Goal: Navigation & Orientation: Understand site structure

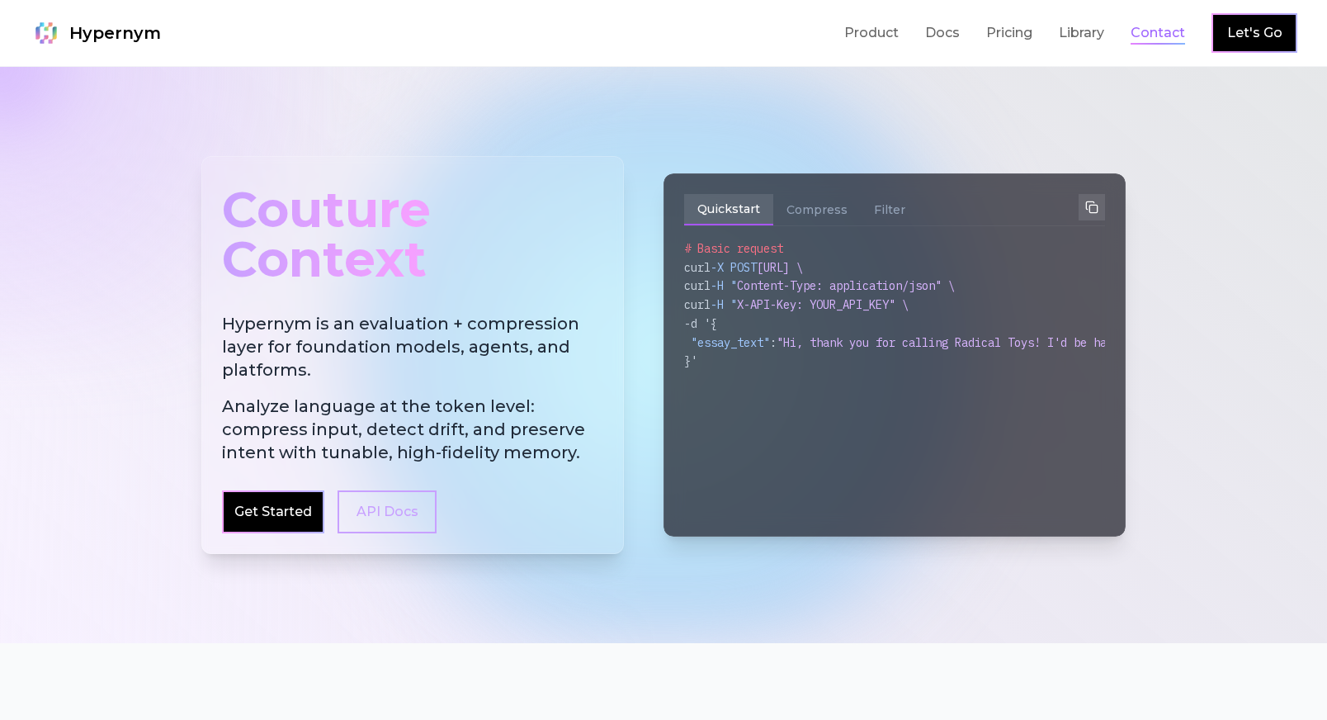
click at [1161, 36] on link "Contact" at bounding box center [1158, 33] width 54 height 20
click at [1097, 41] on link "Library" at bounding box center [1081, 33] width 45 height 20
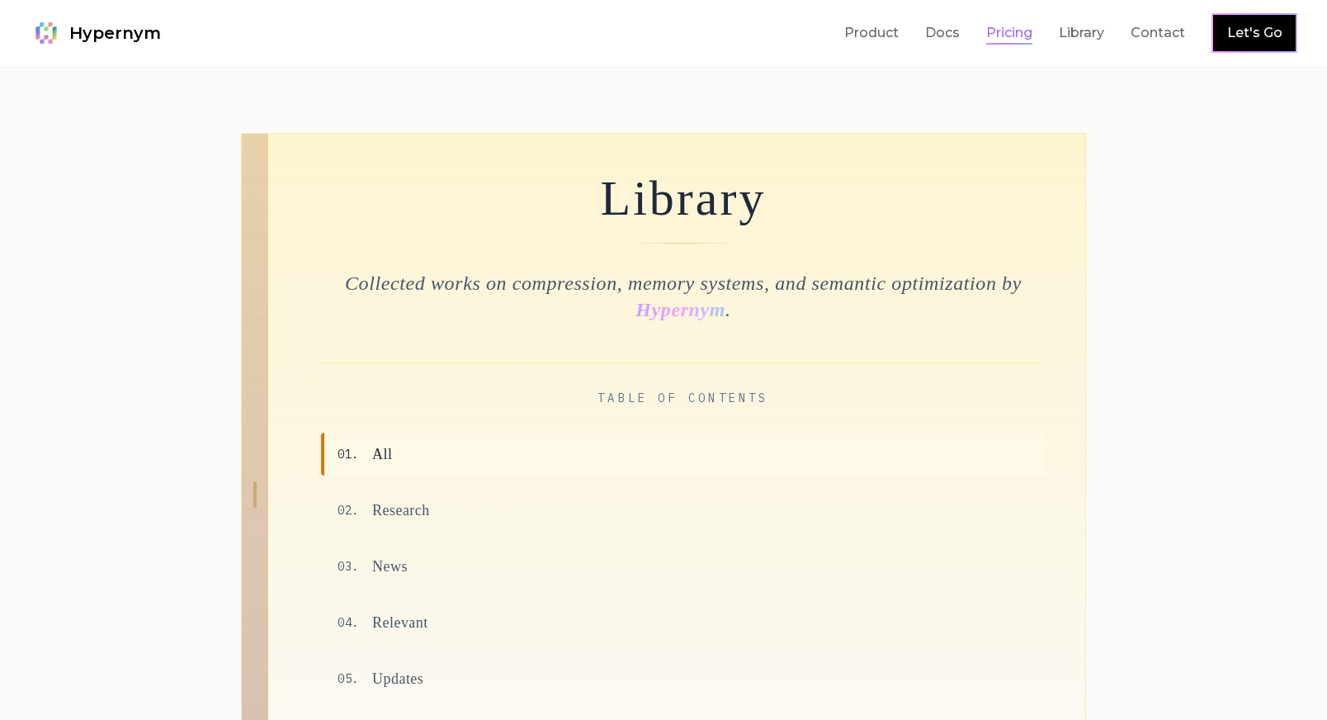
click at [1012, 35] on link "Pricing" at bounding box center [1009, 33] width 46 height 20
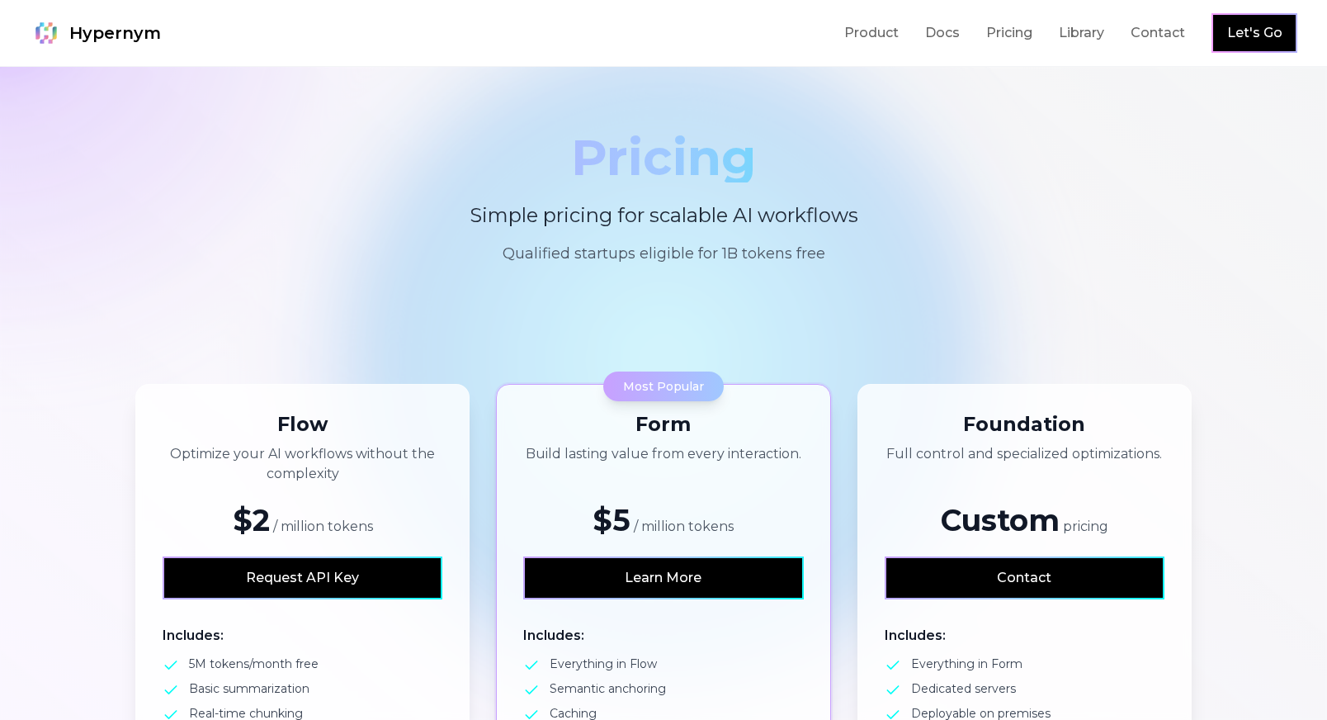
click at [881, 44] on div "Product Docs Pricing Library Contact Let's Go" at bounding box center [1070, 33] width 453 height 40
click at [873, 31] on link "Product" at bounding box center [871, 33] width 54 height 20
